Goal: Information Seeking & Learning: Learn about a topic

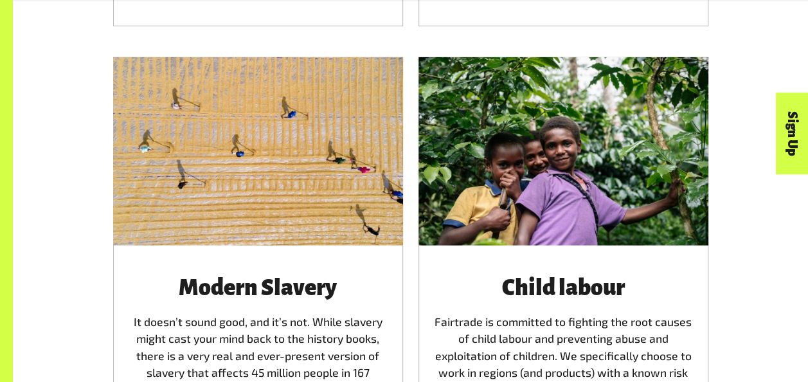
scroll to position [1757, 0]
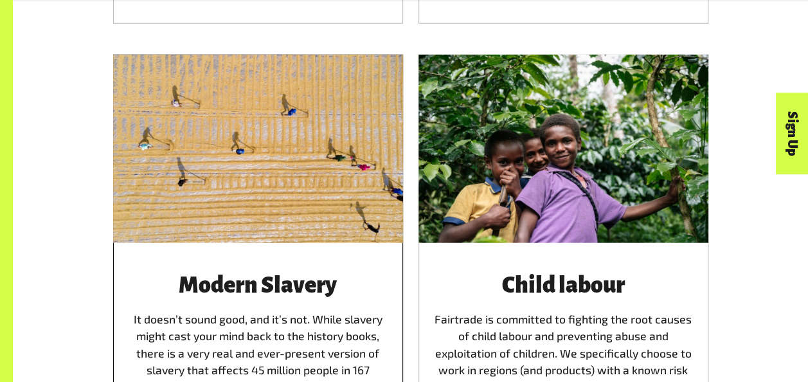
click at [324, 171] on div at bounding box center [258, 149] width 290 height 188
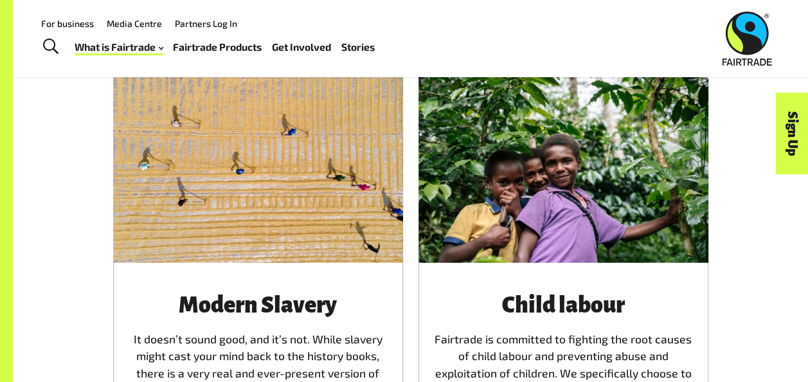
scroll to position [1741, 0]
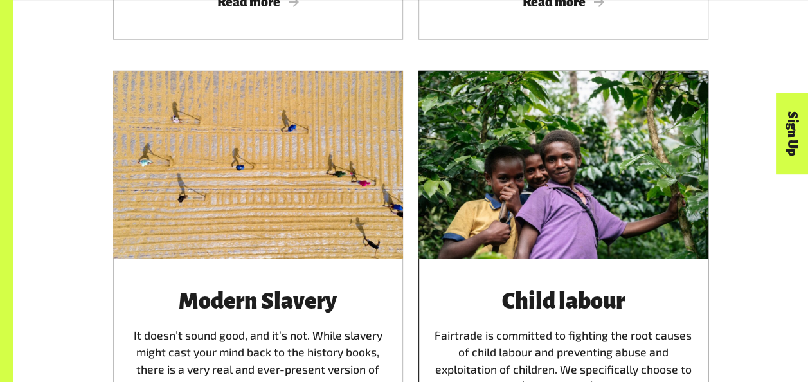
click at [566, 201] on div at bounding box center [563, 165] width 290 height 188
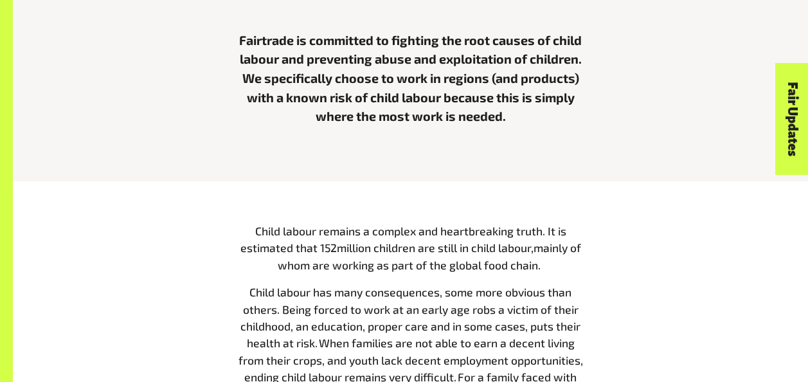
scroll to position [533, 0]
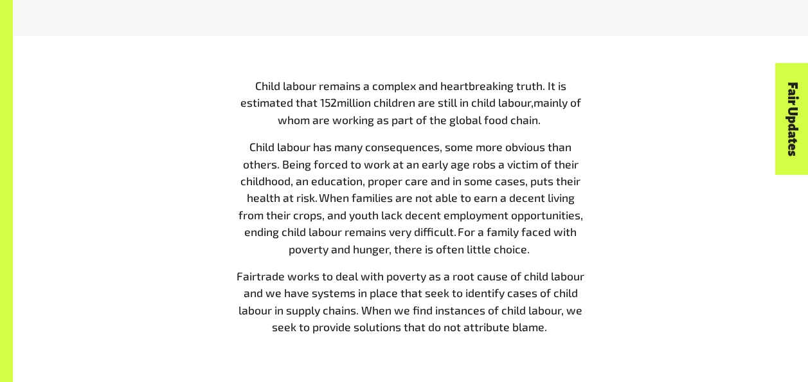
click at [580, 239] on p "Child labour has many consequences, some more obvious than others. Being forced…" at bounding box center [410, 197] width 351 height 119
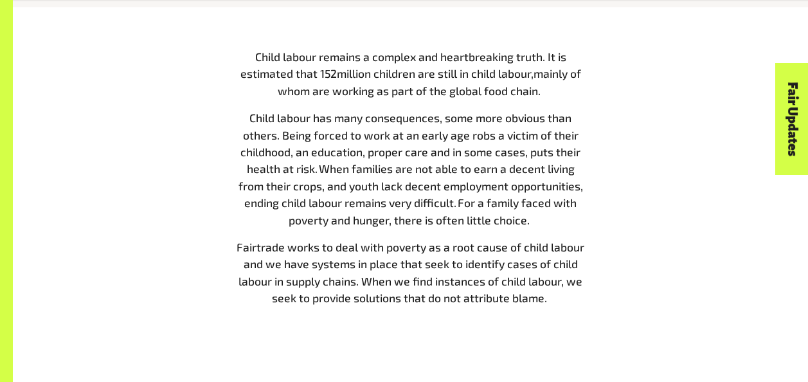
scroll to position [566, 0]
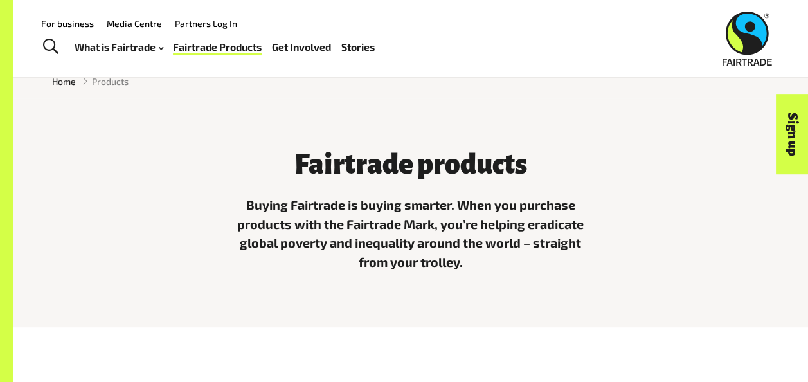
scroll to position [269, 0]
click at [317, 125] on div "Fairtrade products Buying Fairtrade is buying smarter. When you purchase produc…" at bounding box center [410, 218] width 795 height 219
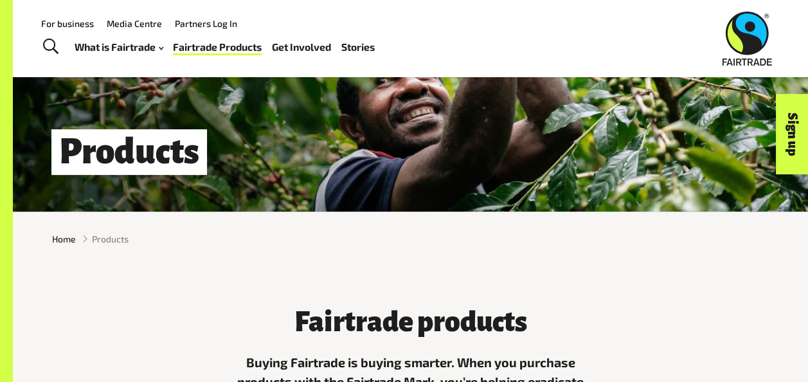
scroll to position [0, 0]
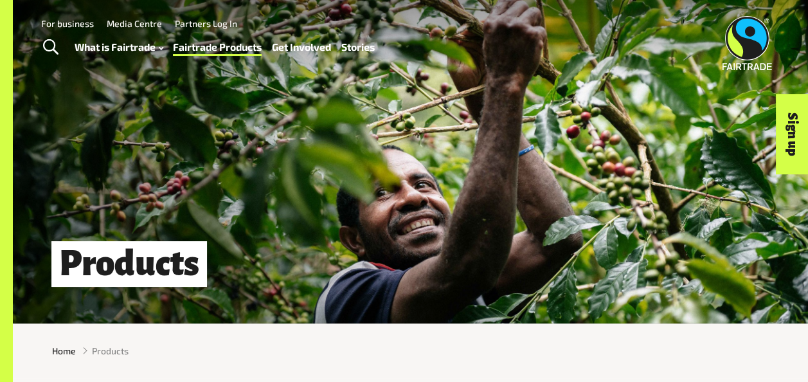
click at [251, 62] on div "What is Fairtrade How Fairtrade works Where Fairtrade works Fast facts Who we a…" at bounding box center [230, 47] width 310 height 32
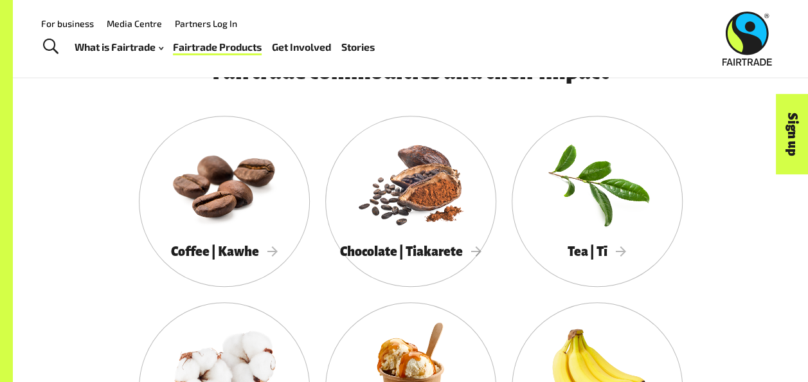
scroll to position [602, 0]
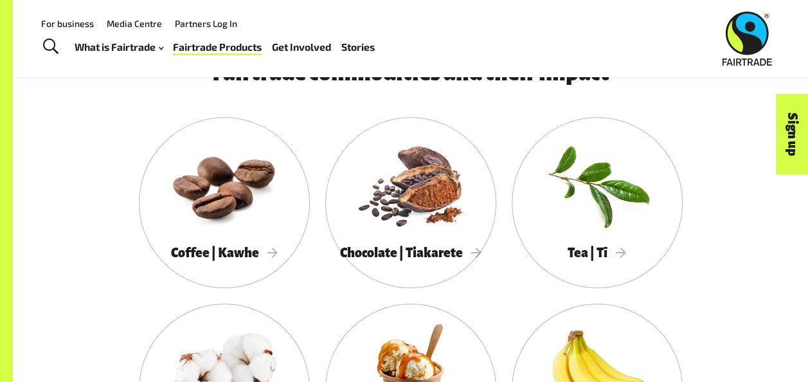
click at [206, 24] on link "Partners Log In" at bounding box center [206, 23] width 62 height 11
